Goal: Task Accomplishment & Management: Manage account settings

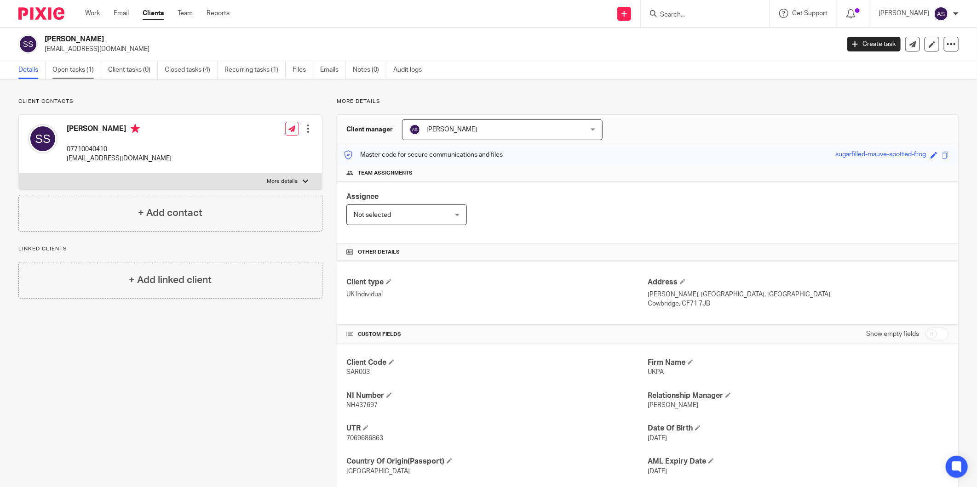
click at [69, 69] on link "Open tasks (1)" at bounding box center [76, 70] width 49 height 18
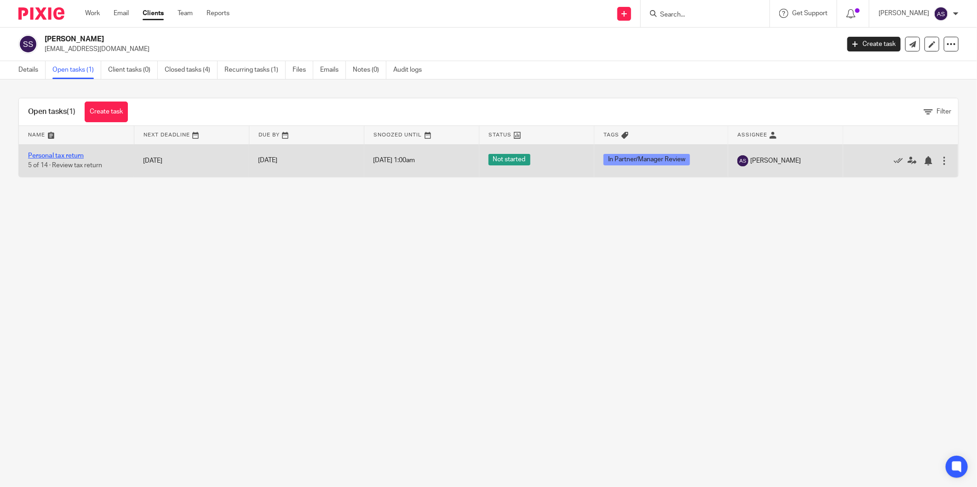
click at [54, 154] on link "Personal tax return" at bounding box center [56, 156] width 56 height 6
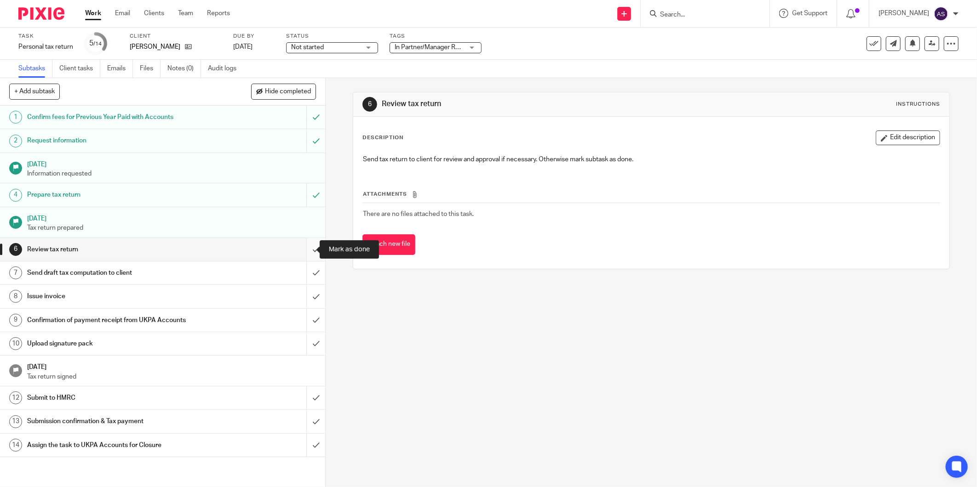
click at [302, 219] on input "submit" at bounding box center [162, 249] width 325 height 23
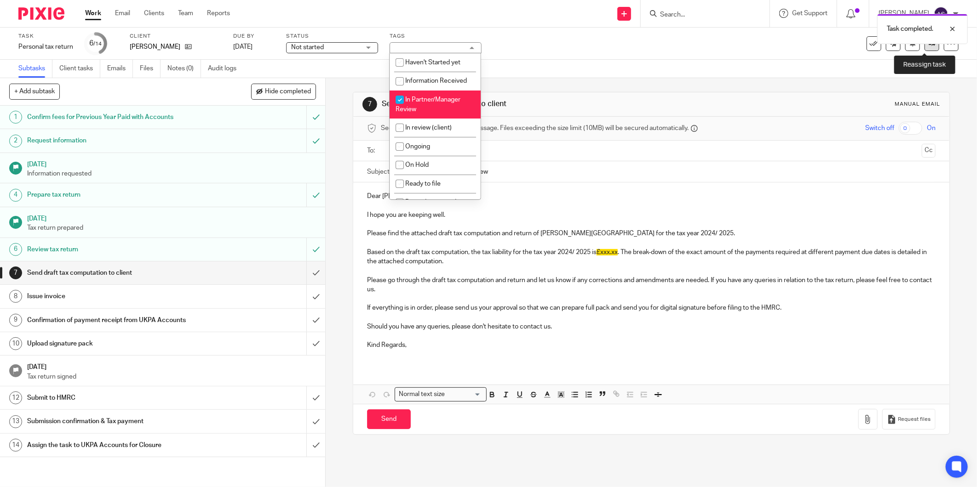
click at [929, 49] on link at bounding box center [931, 43] width 15 height 15
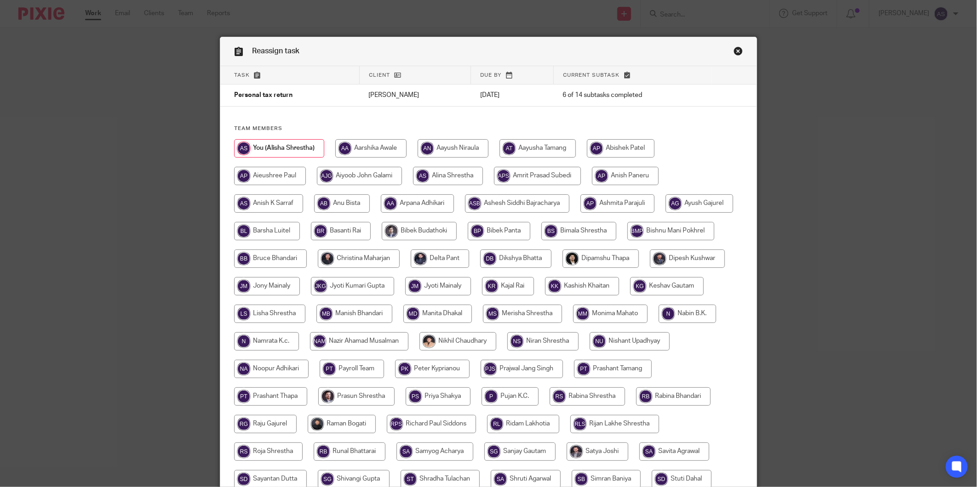
click at [400, 258] on input "radio" at bounding box center [359, 259] width 82 height 18
radio input "true"
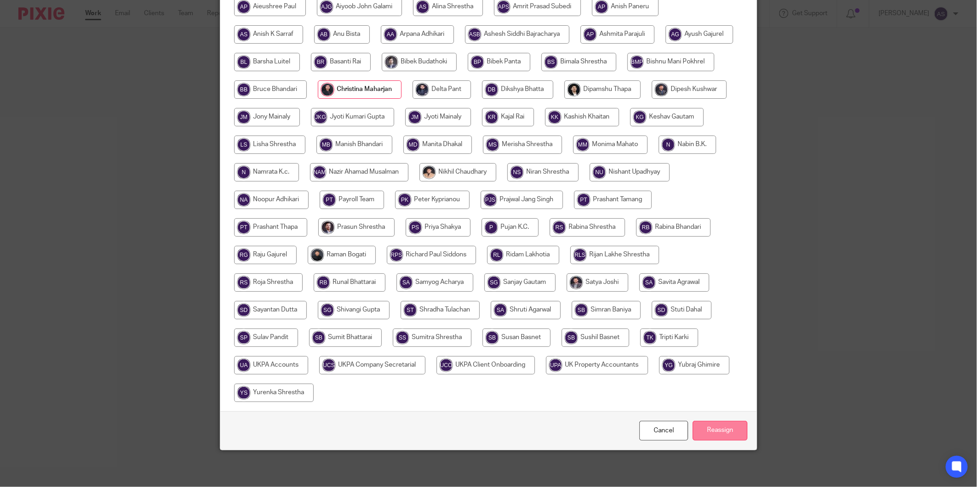
click at [737, 431] on input "Reassign" at bounding box center [720, 431] width 55 height 20
